Goal: Task Accomplishment & Management: Use online tool/utility

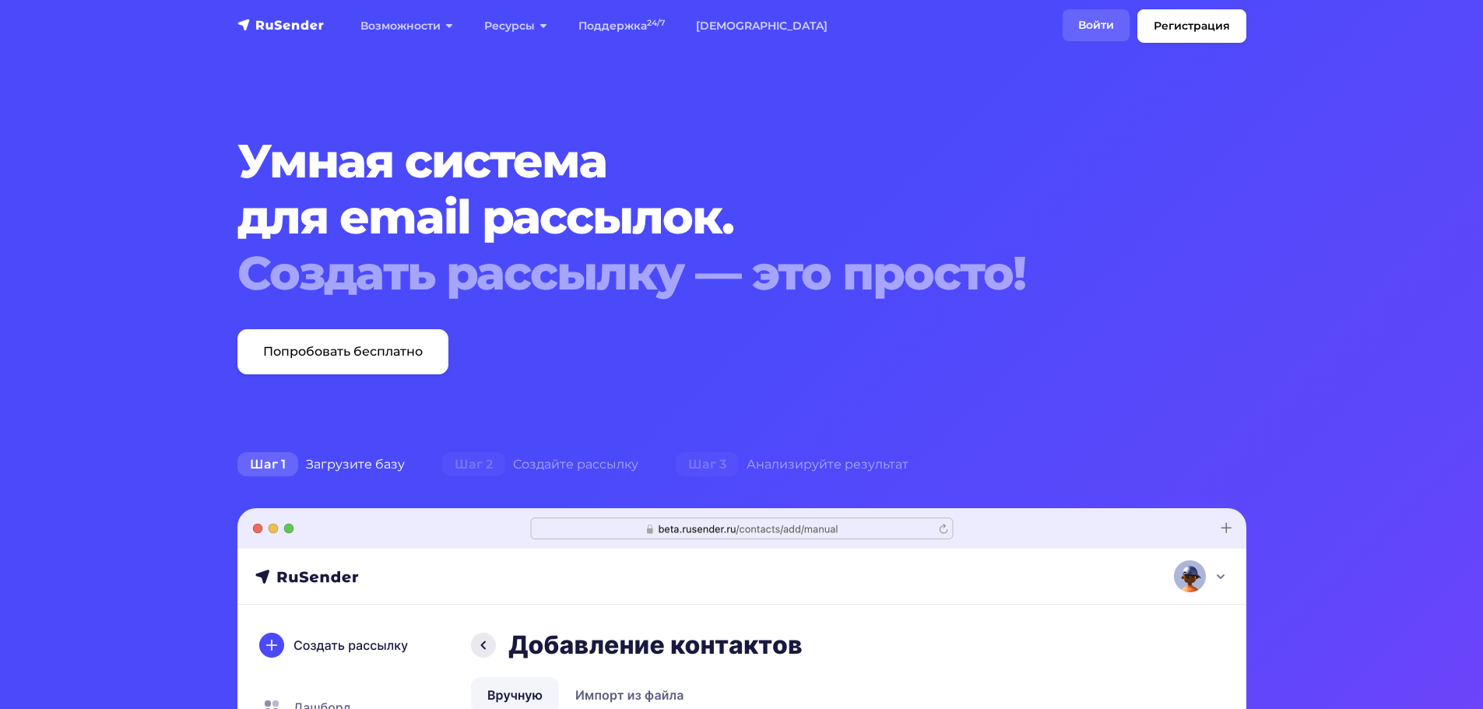
click at [1094, 19] on link "Войти" at bounding box center [1095, 25] width 67 height 32
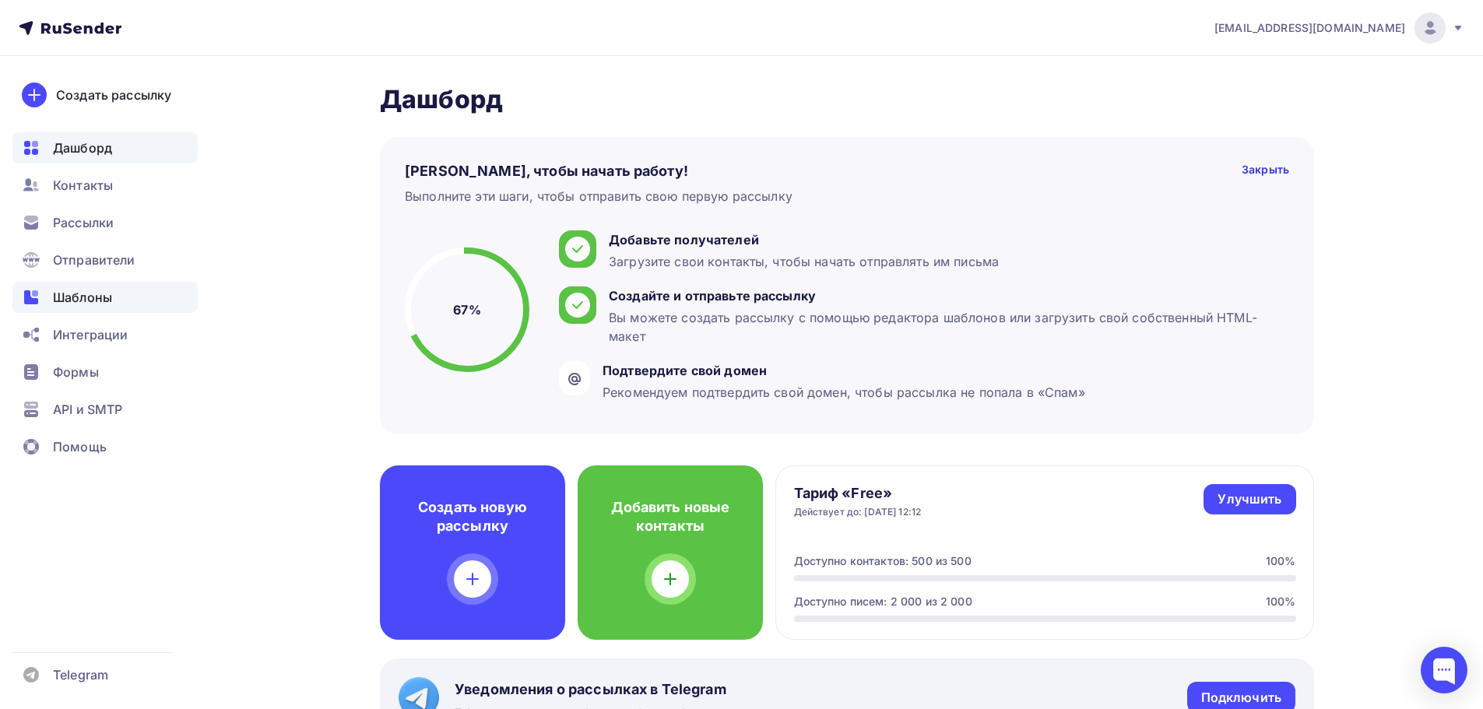
click at [106, 296] on span "Шаблоны" at bounding box center [82, 297] width 59 height 19
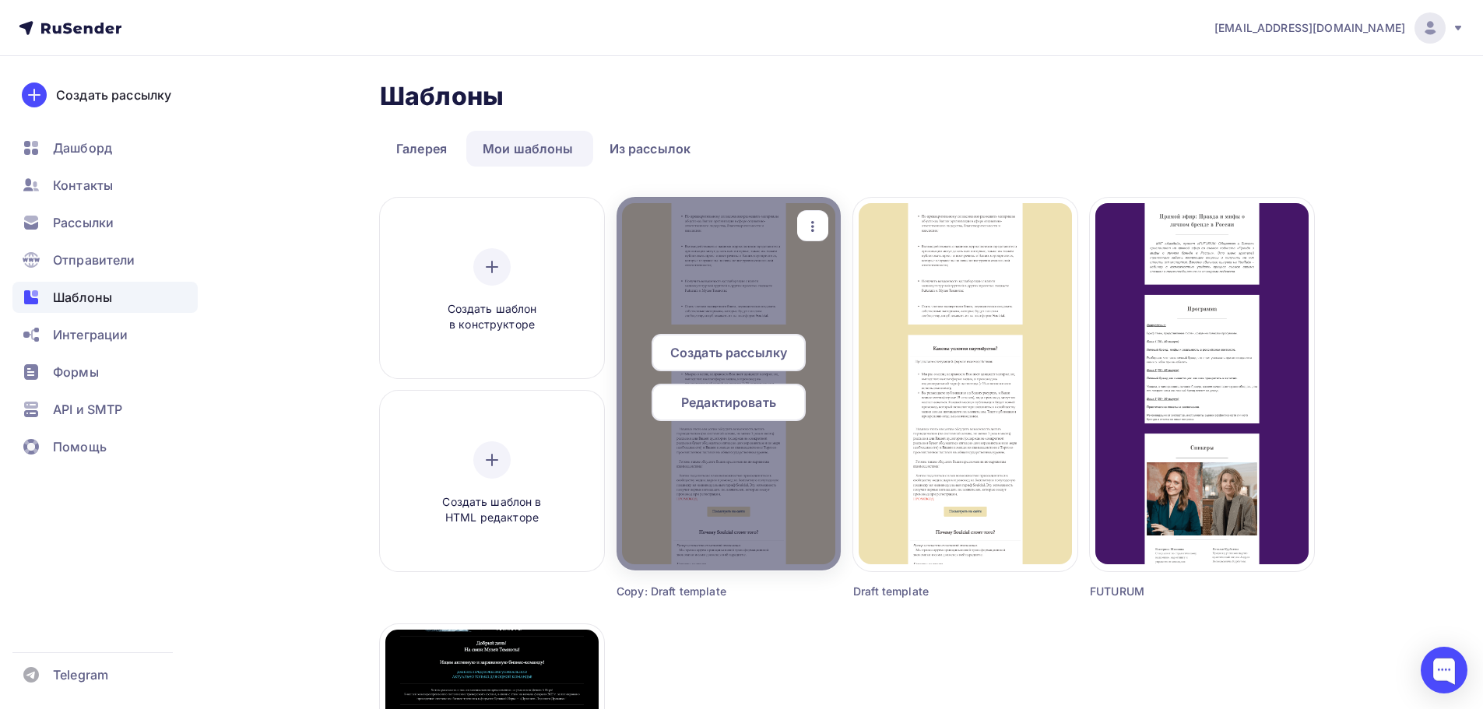
click at [722, 395] on span "Редактировать" at bounding box center [728, 402] width 95 height 19
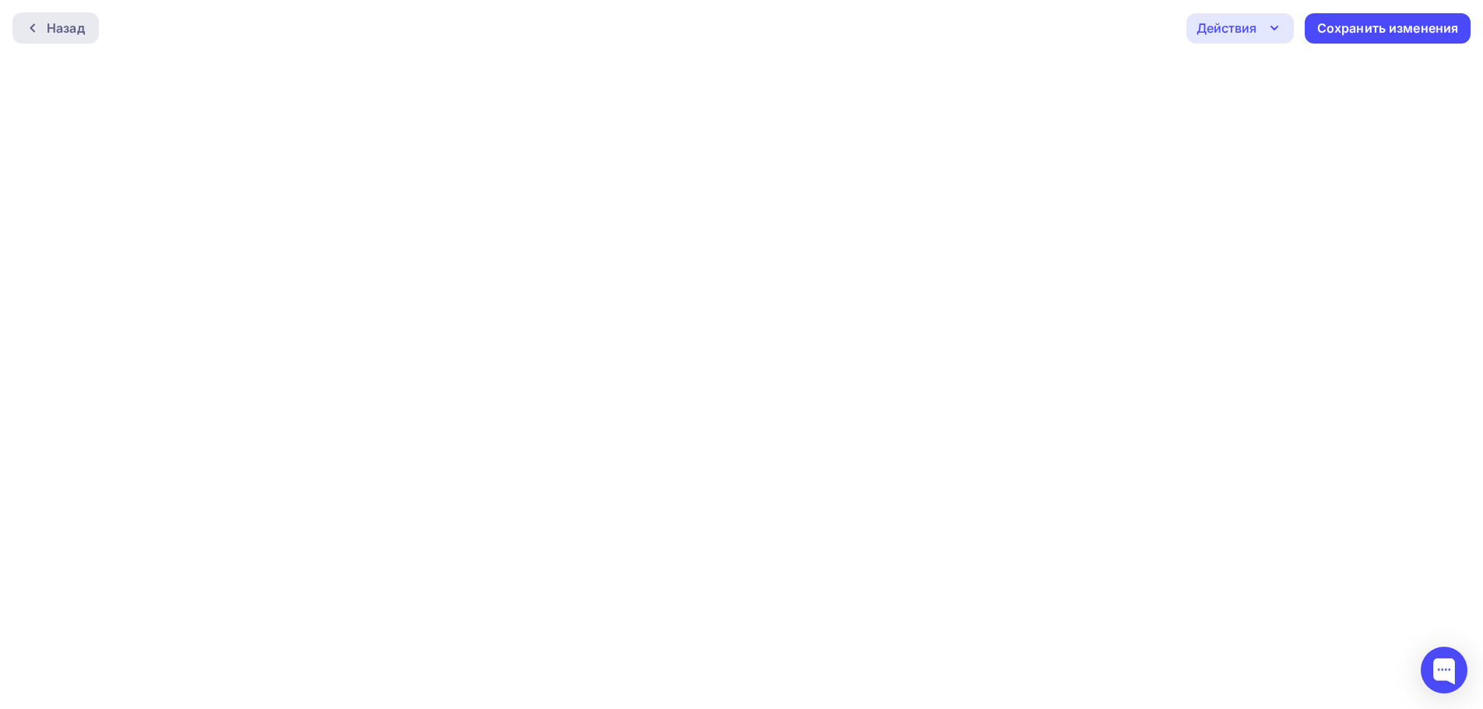
click at [35, 30] on icon at bounding box center [32, 28] width 12 height 12
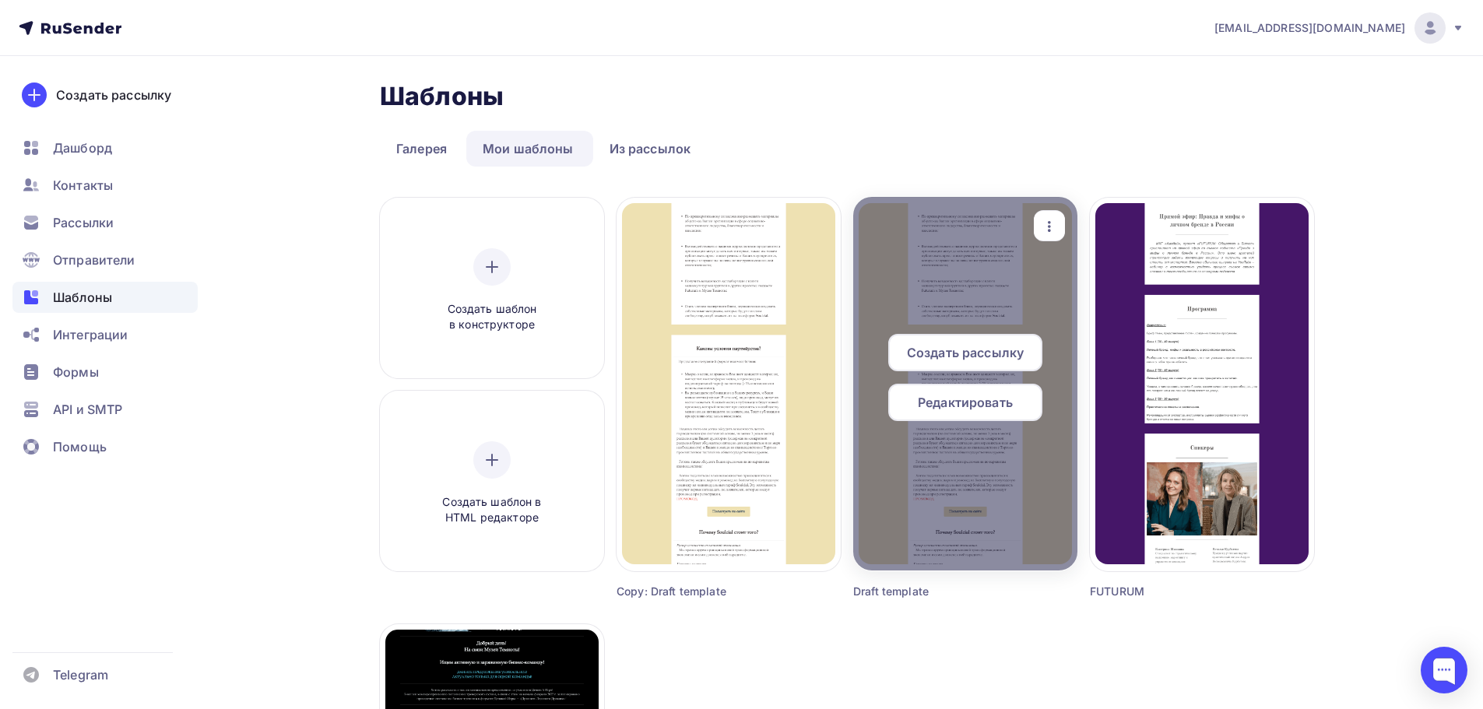
click at [967, 402] on span "Редактировать" at bounding box center [965, 402] width 95 height 19
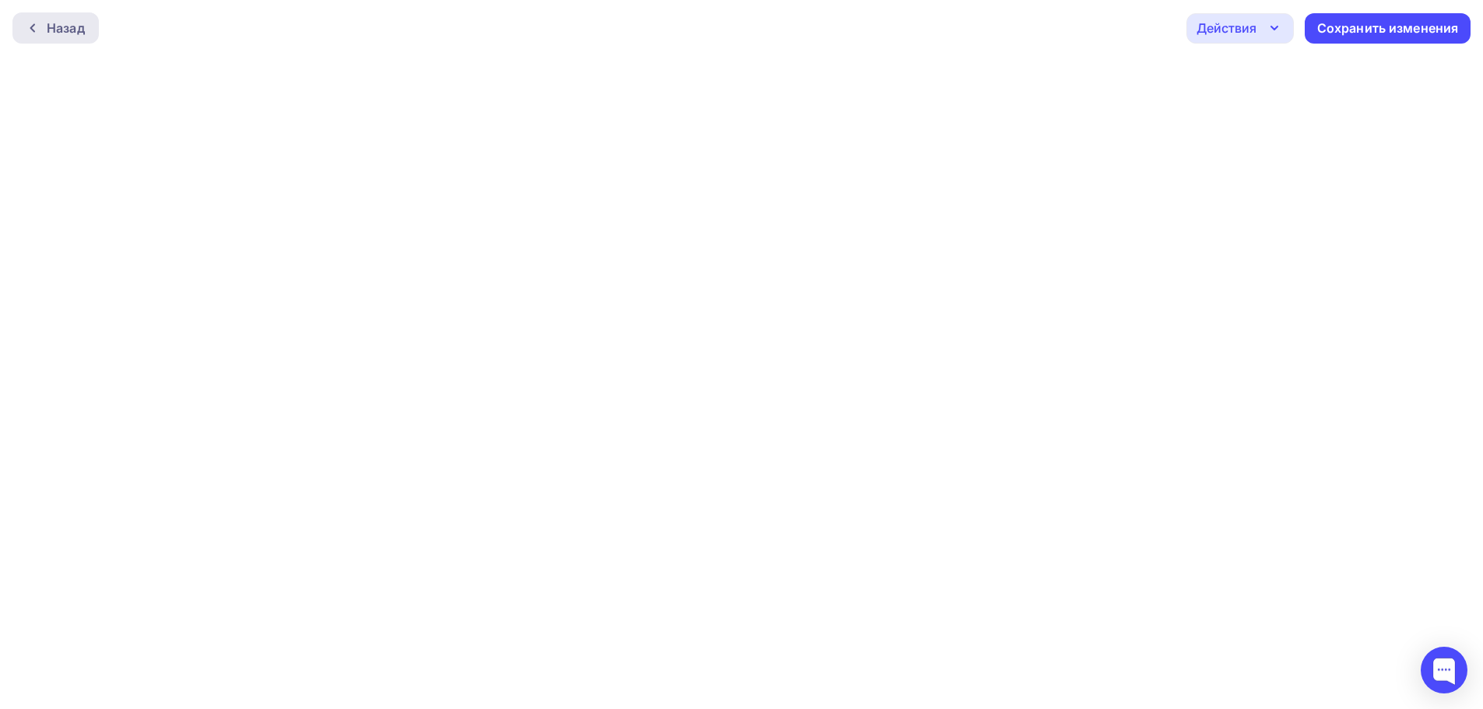
click at [37, 25] on icon at bounding box center [32, 28] width 12 height 12
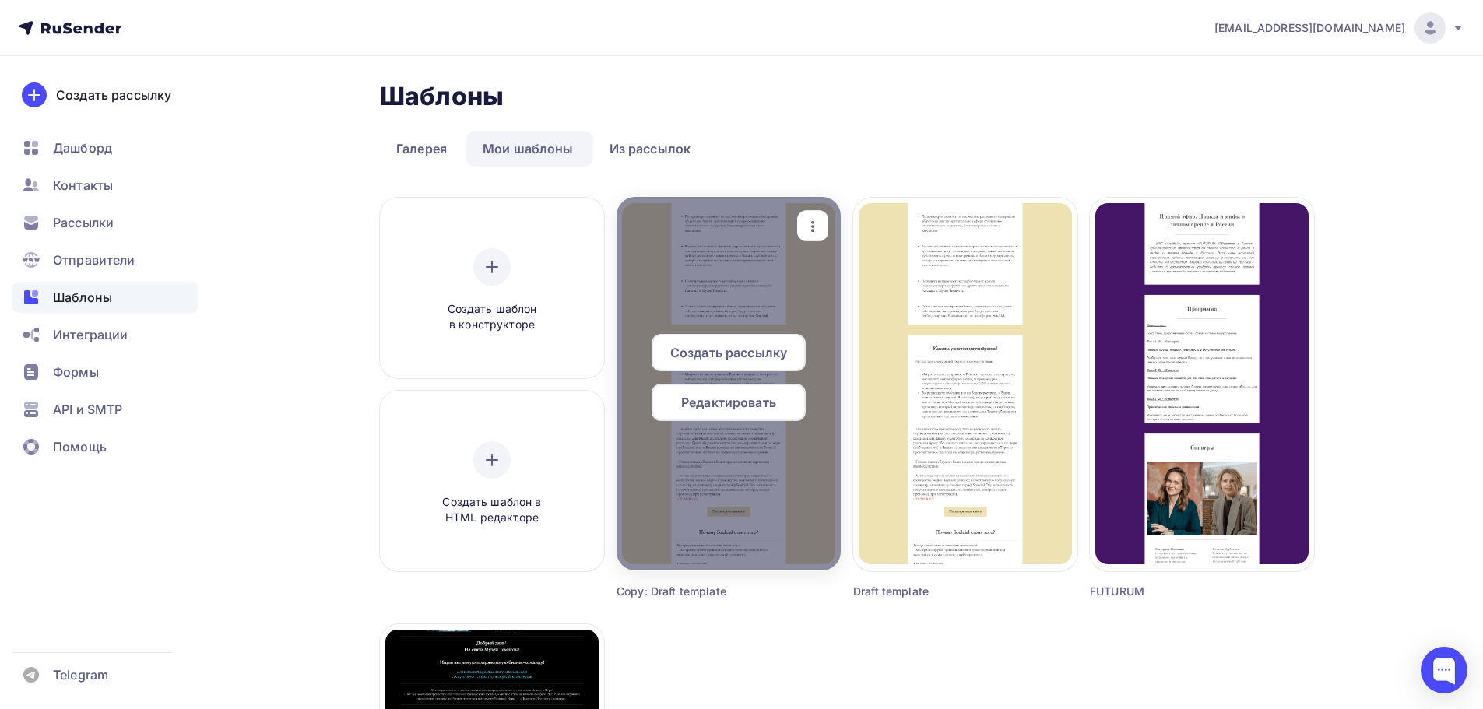
click at [731, 395] on span "Редактировать" at bounding box center [728, 402] width 95 height 19
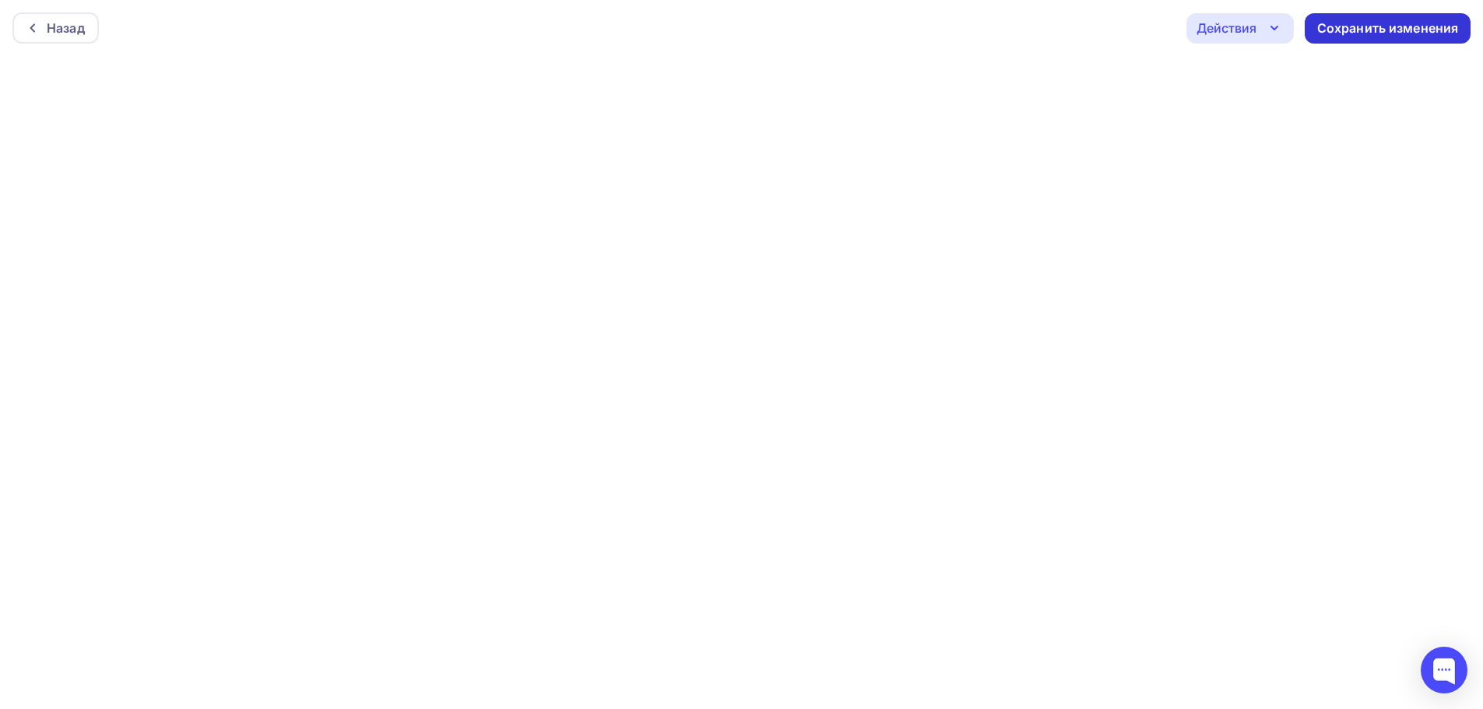
click at [1335, 29] on div "Сохранить изменения" at bounding box center [1388, 28] width 142 height 18
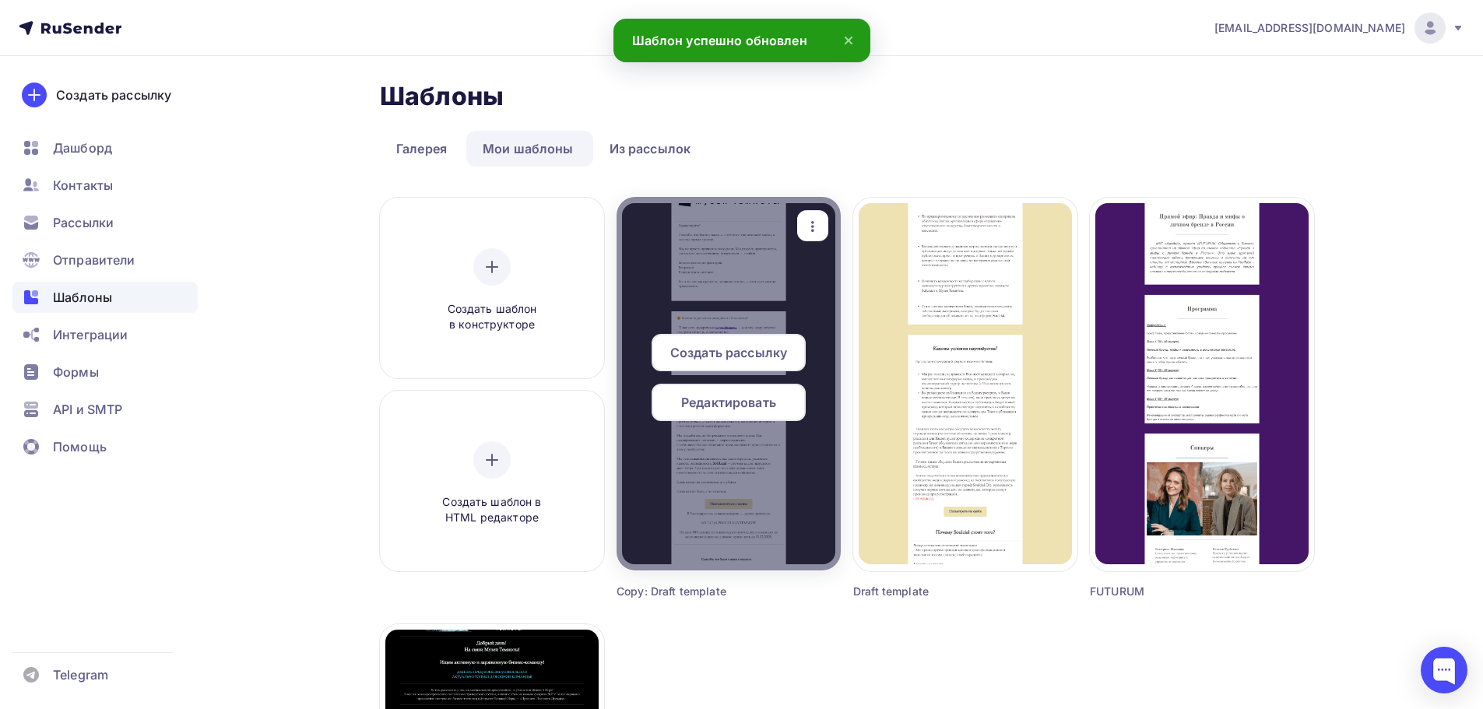
click at [727, 402] on span "Редактировать" at bounding box center [728, 402] width 95 height 19
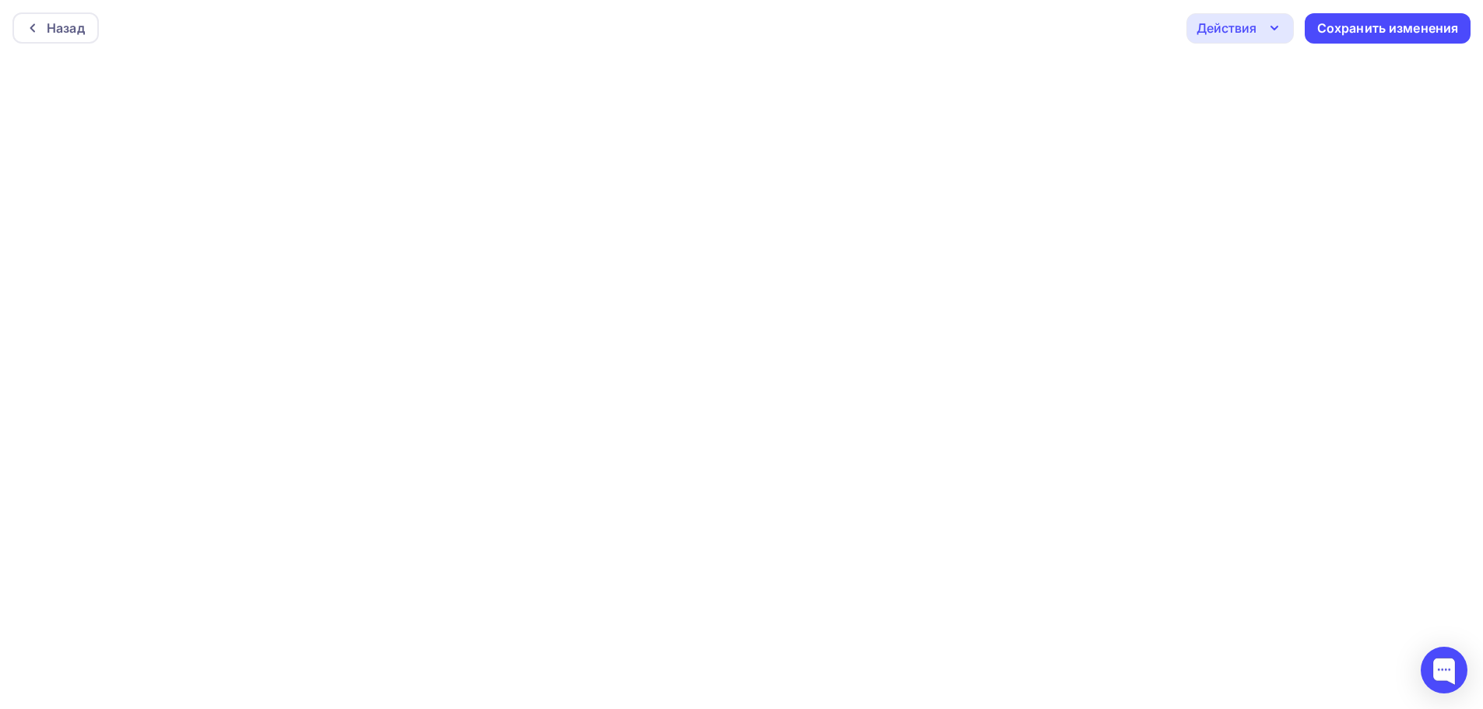
click at [1274, 30] on icon "button" at bounding box center [1274, 27] width 6 height 3
click at [1293, 76] on div "Отправить тестовое письмо" at bounding box center [1323, 74] width 179 height 19
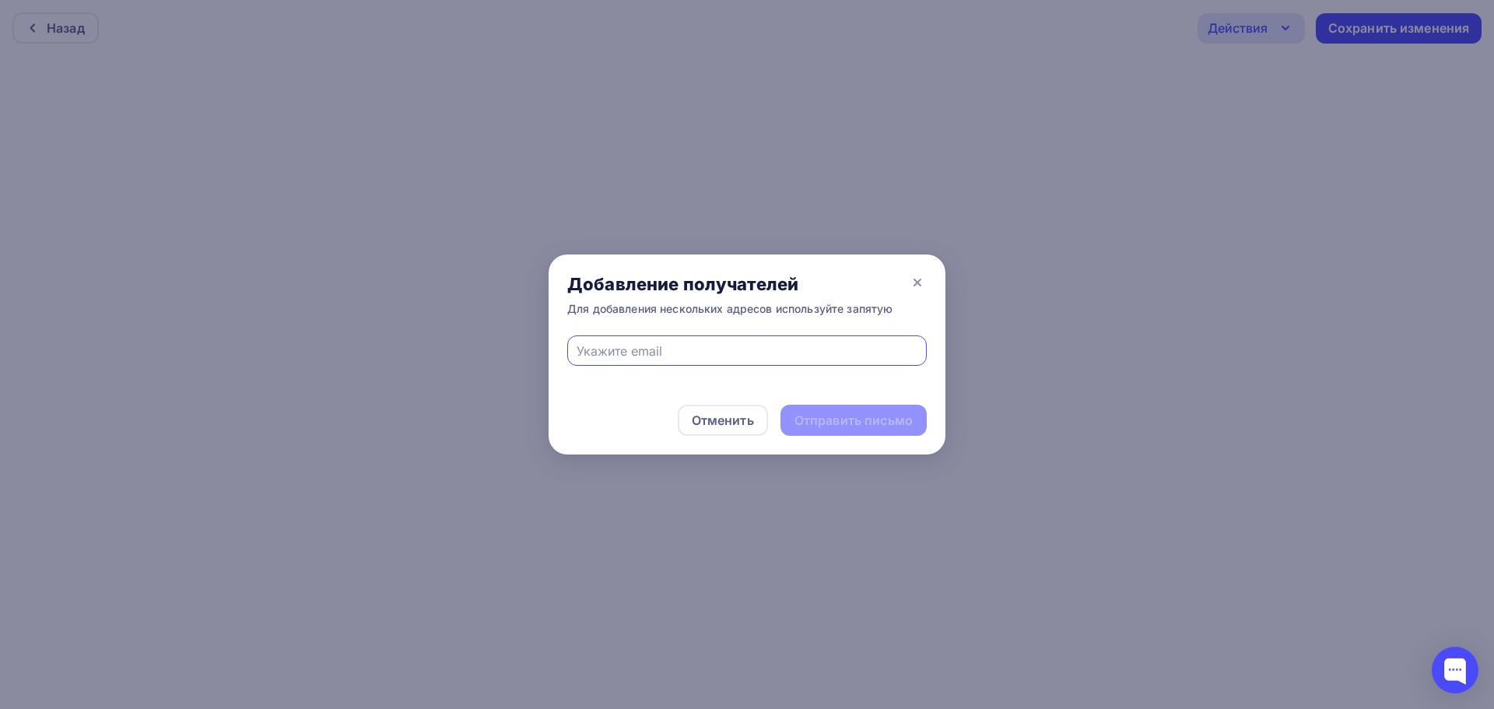
click at [680, 353] on input "text" at bounding box center [748, 351] width 342 height 19
type input "katiatron@mcg-amadeus.ru"
click at [853, 425] on div "Отправить письмо" at bounding box center [854, 421] width 118 height 18
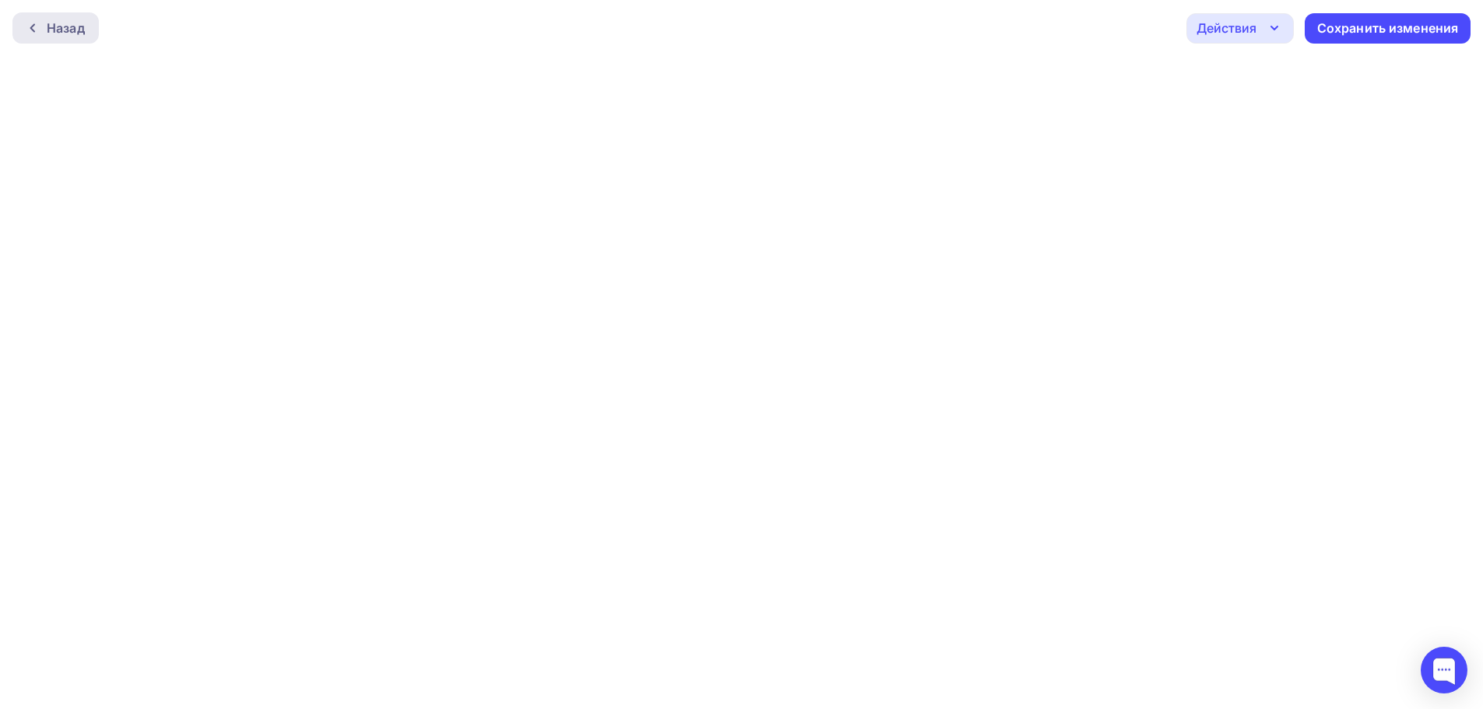
click at [74, 24] on div "Назад" at bounding box center [66, 28] width 38 height 19
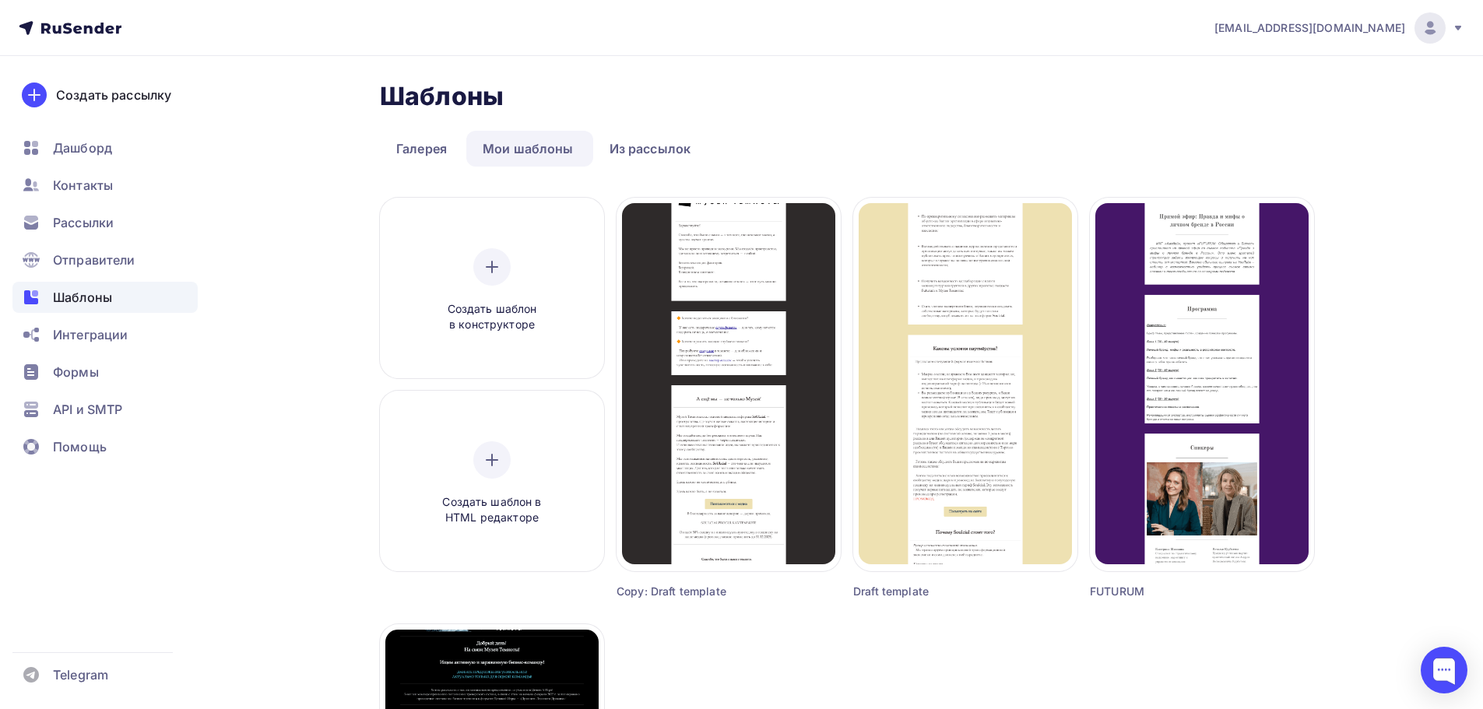
click at [310, 216] on div "Шаблоны Шаблоны Галерея Мои шаблоны Из рассылок Создать шаблон в конструкторе С…" at bounding box center [742, 628] width 1276 height 1145
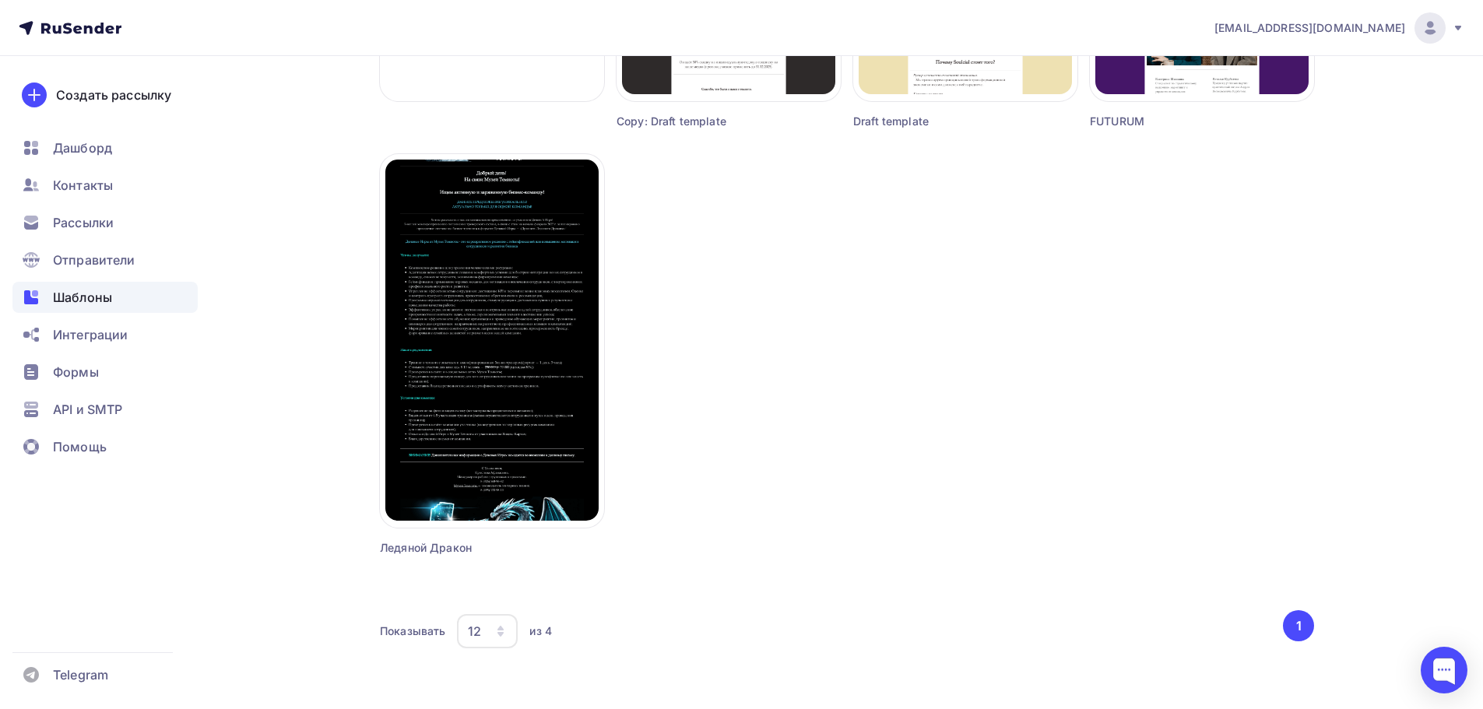
scroll to position [492, 0]
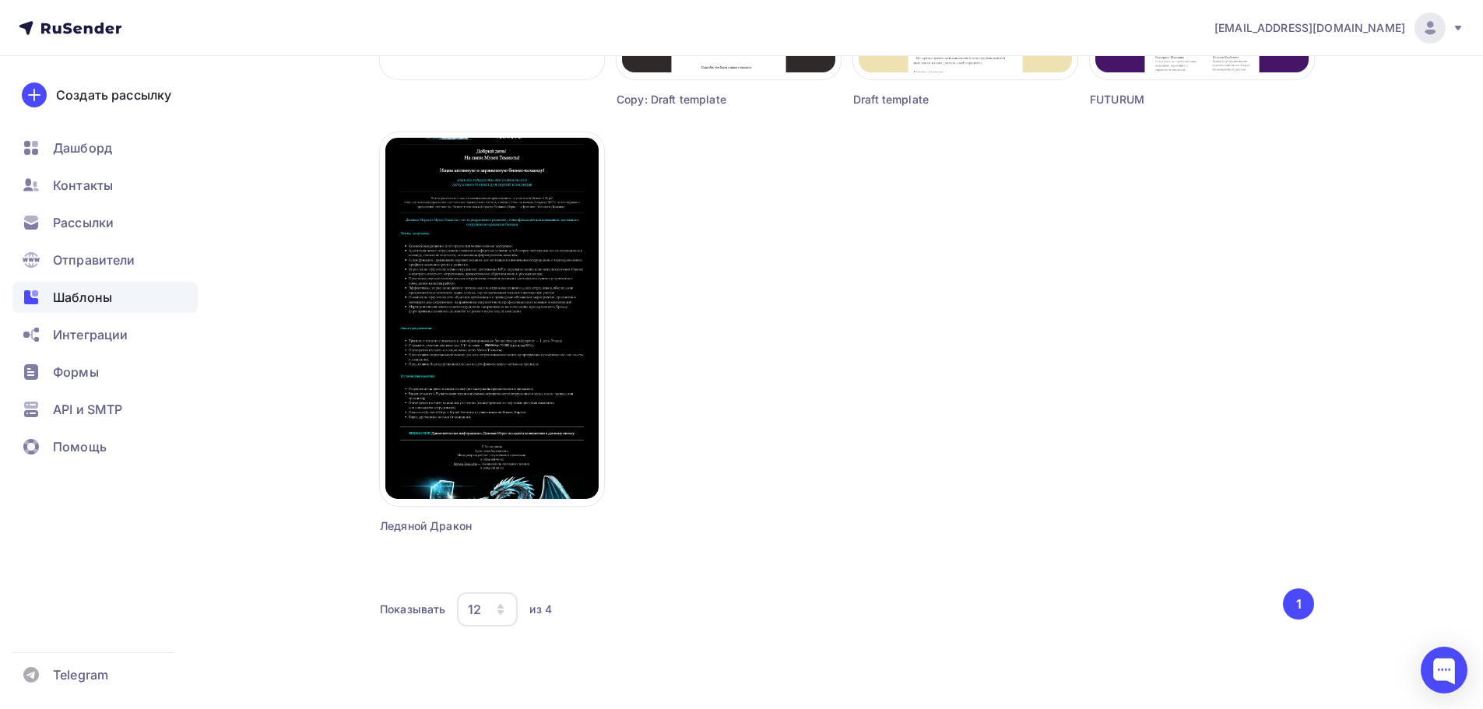
click at [1200, 307] on div "Создать шаблон в конструкторе Создать шаблон в HTML редакторе Создать рассылку …" at bounding box center [847, 139] width 934 height 866
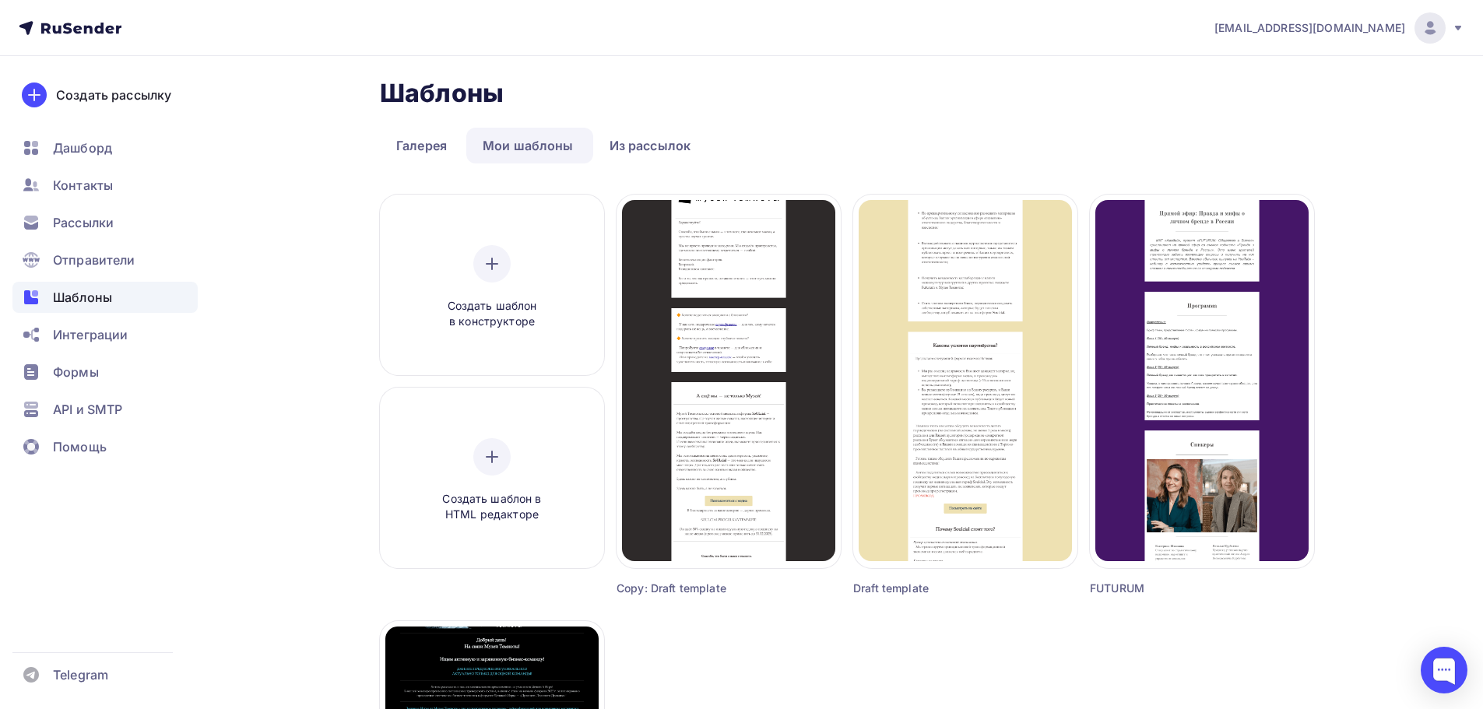
scroll to position [0, 0]
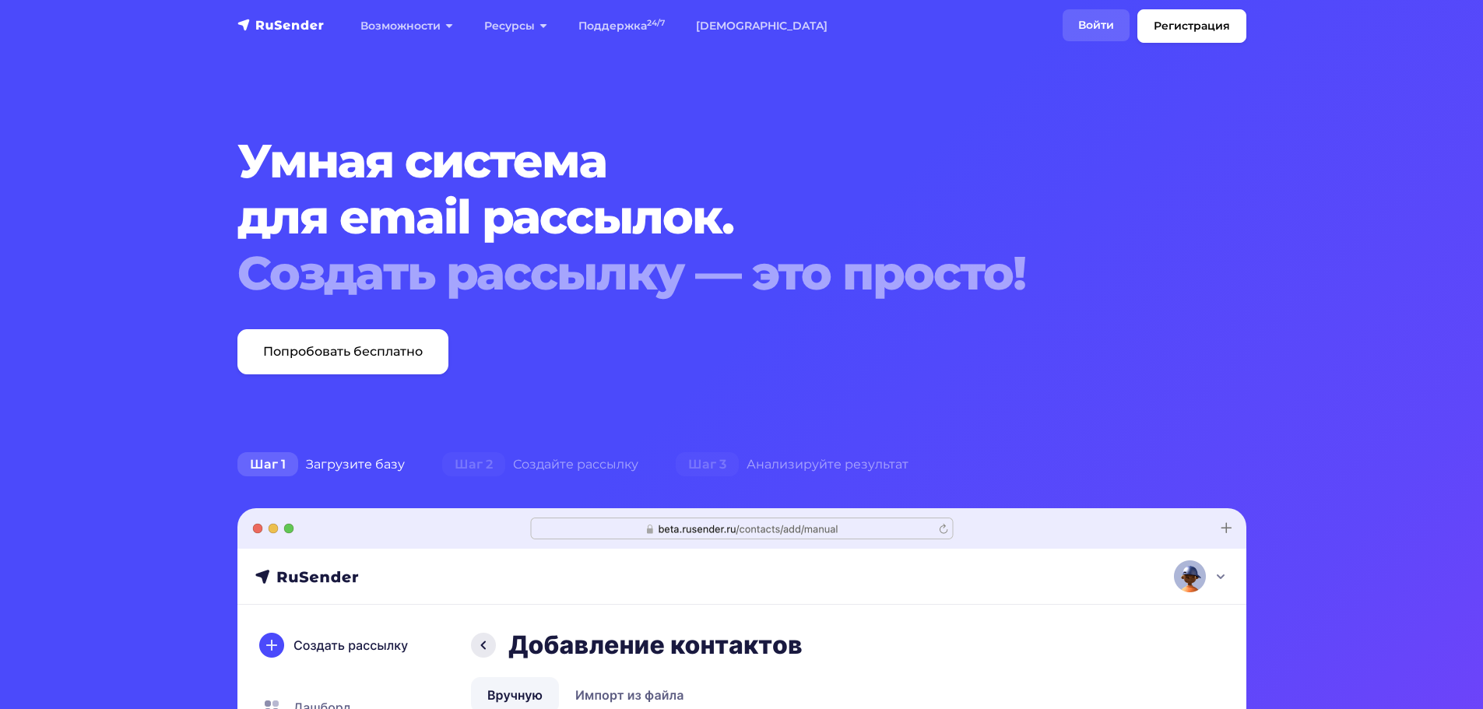
click at [1099, 25] on link "Войти" at bounding box center [1095, 25] width 67 height 32
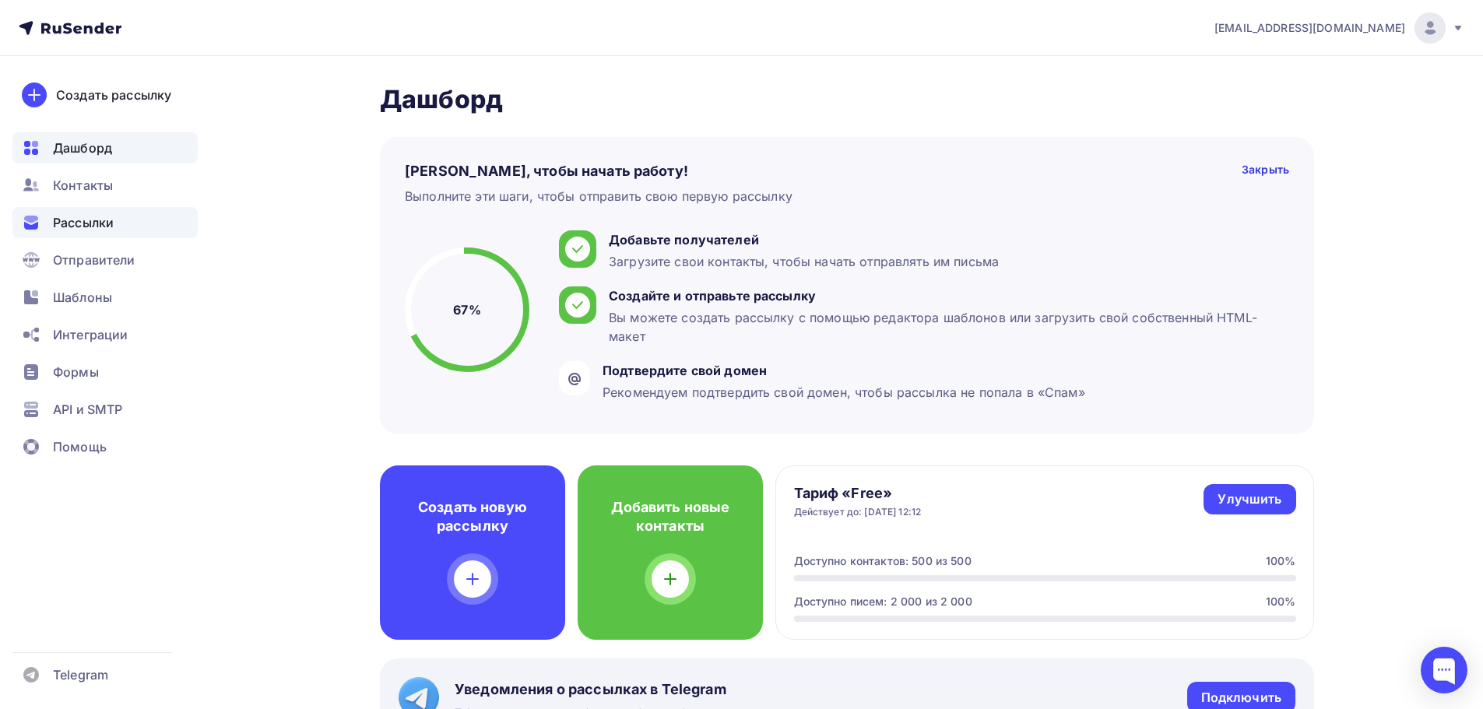
click at [88, 222] on span "Рассылки" at bounding box center [83, 222] width 61 height 19
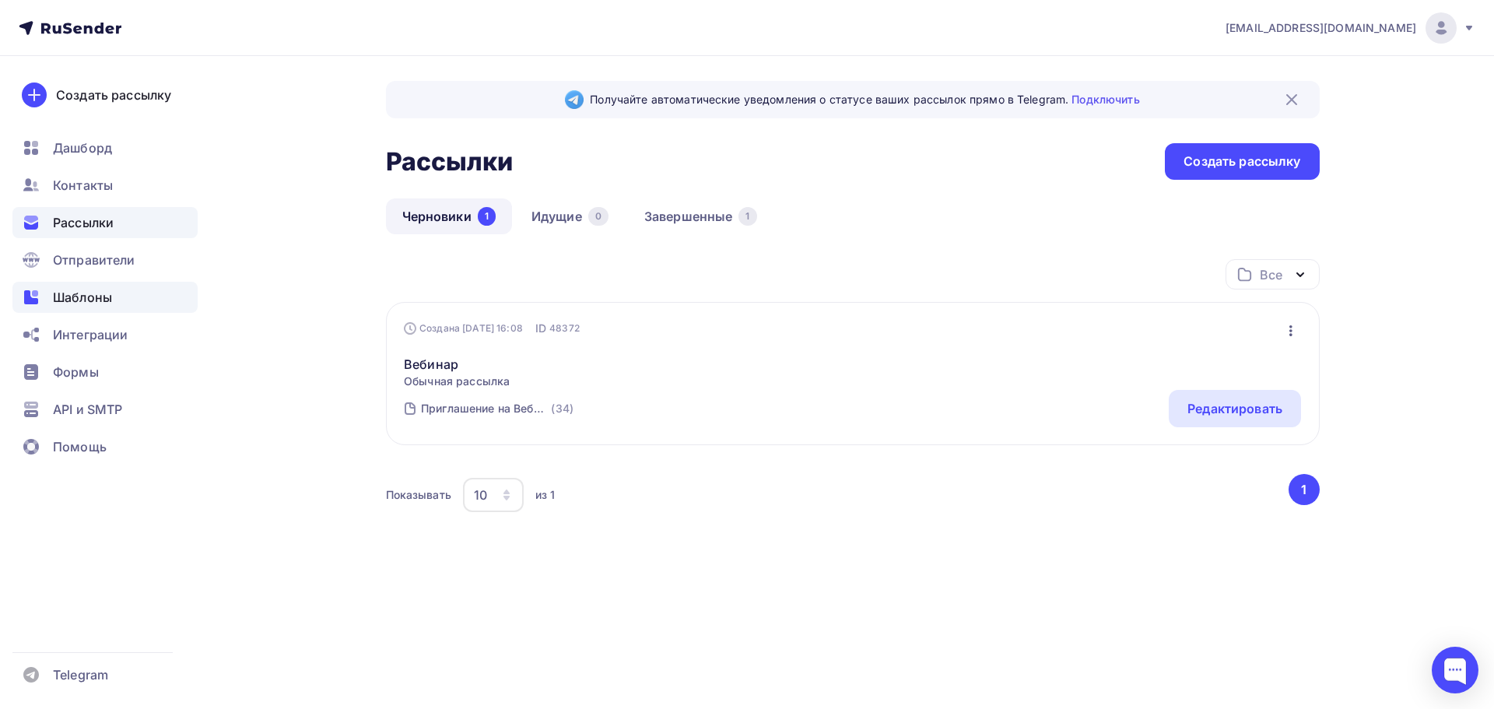
click at [111, 288] on span "Шаблоны" at bounding box center [82, 297] width 59 height 19
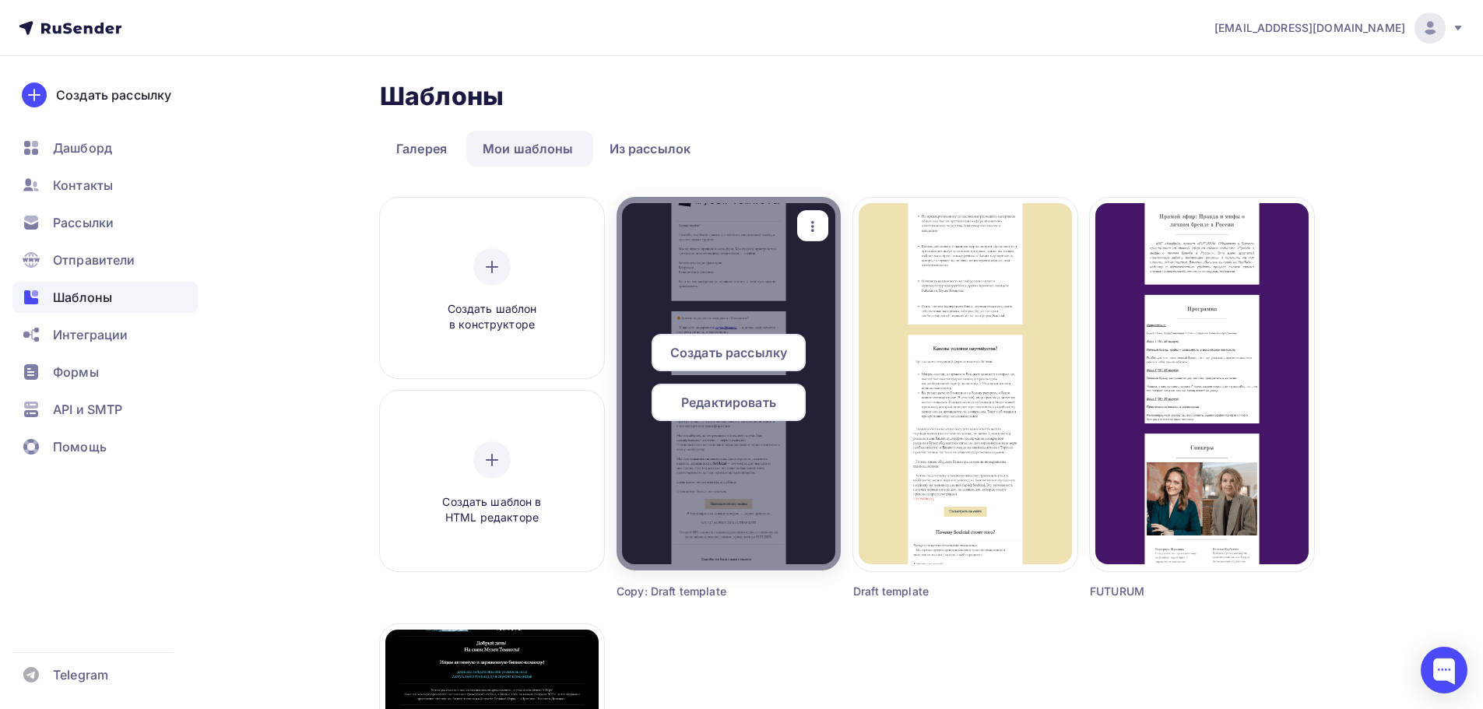
click at [743, 406] on span "Редактировать" at bounding box center [728, 402] width 95 height 19
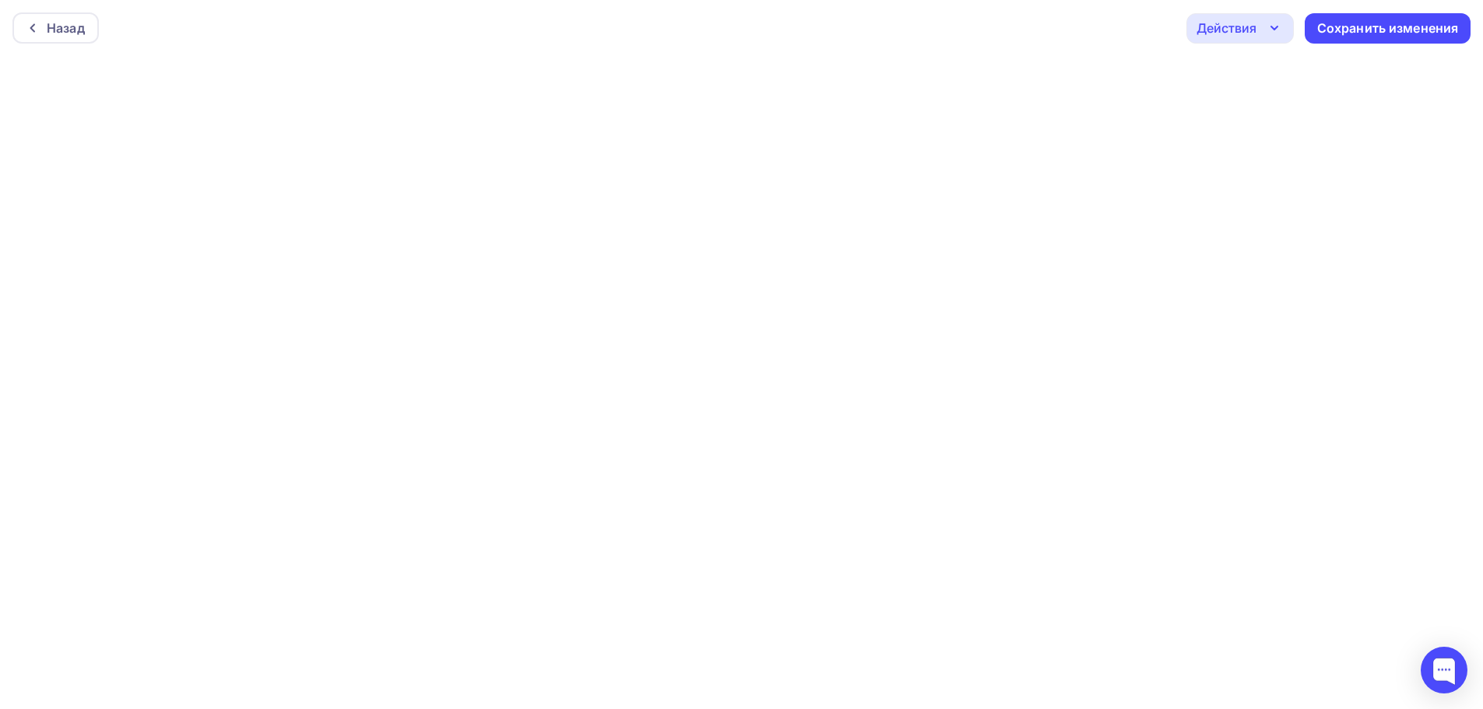
click at [1234, 39] on div "Действия" at bounding box center [1239, 28] width 107 height 30
click at [1263, 76] on div "Отправить тестовое письмо" at bounding box center [1323, 74] width 179 height 19
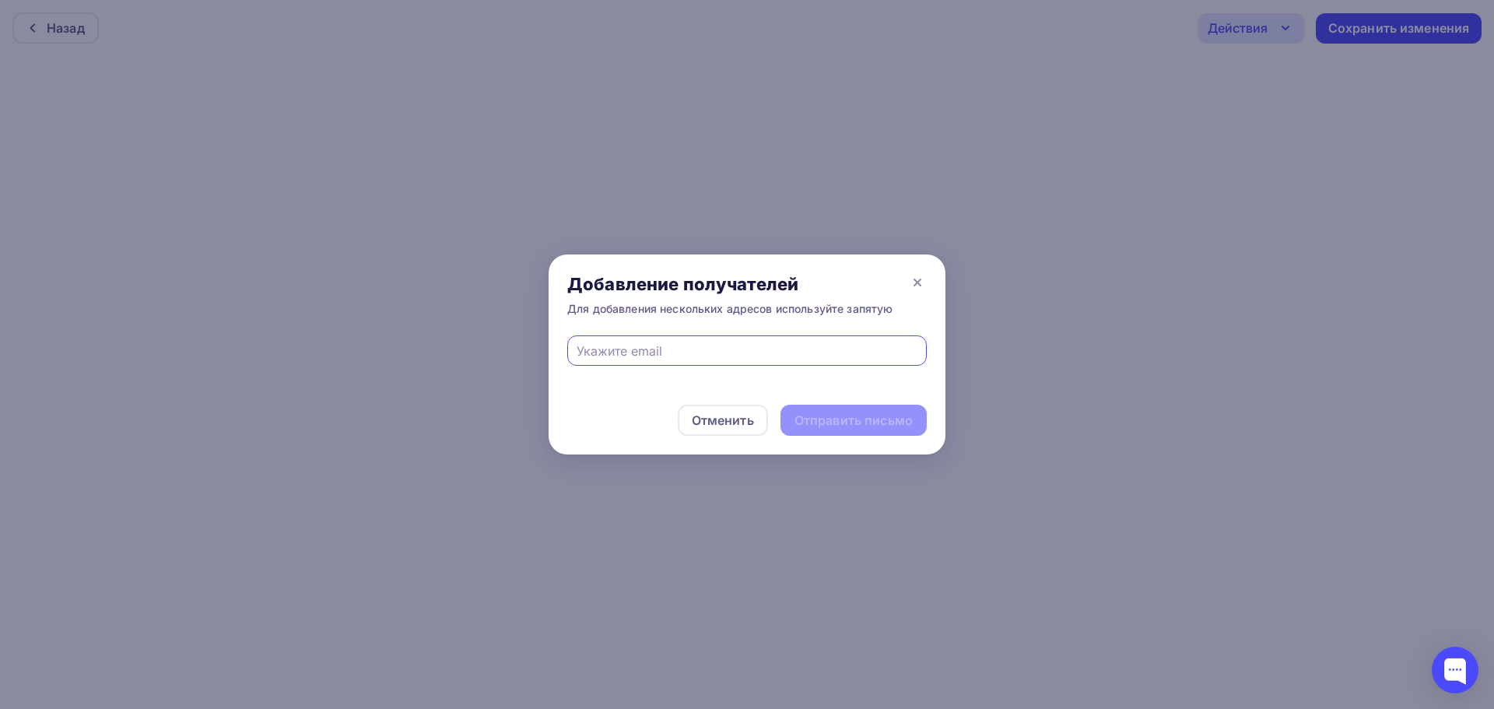
click at [654, 335] on div "Добавление получателей Для добавления нескольких адресов используйте запятую" at bounding box center [747, 295] width 397 height 81
click at [654, 346] on input "text" at bounding box center [748, 351] width 342 height 19
type input "oldmoney@muzeytemnoty.ru"
click at [818, 421] on div "Отправить письмо" at bounding box center [854, 421] width 118 height 18
